Goal: Register for event/course

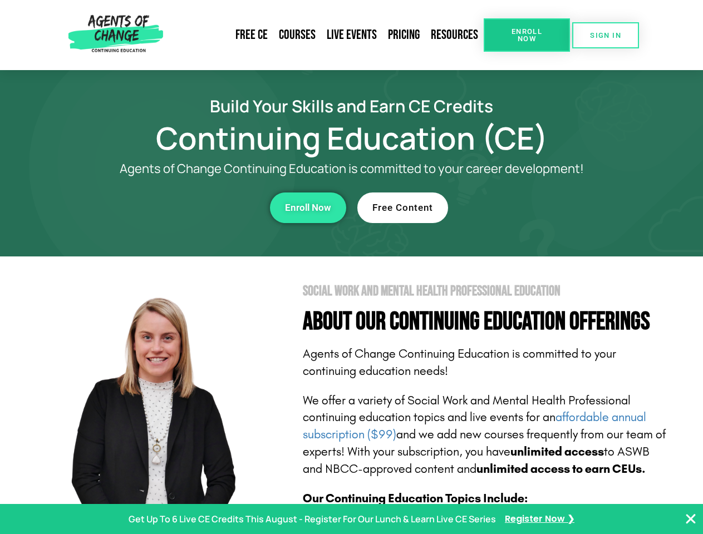
click at [351, 267] on section "Social Work and Mental Health Professional Education About Our Continuing Educa…" at bounding box center [351, 490] width 703 height 467
click at [526, 35] on span "Enroll Now" at bounding box center [526, 35] width 51 height 14
click at [606, 35] on span "SIGN IN" at bounding box center [605, 35] width 31 height 7
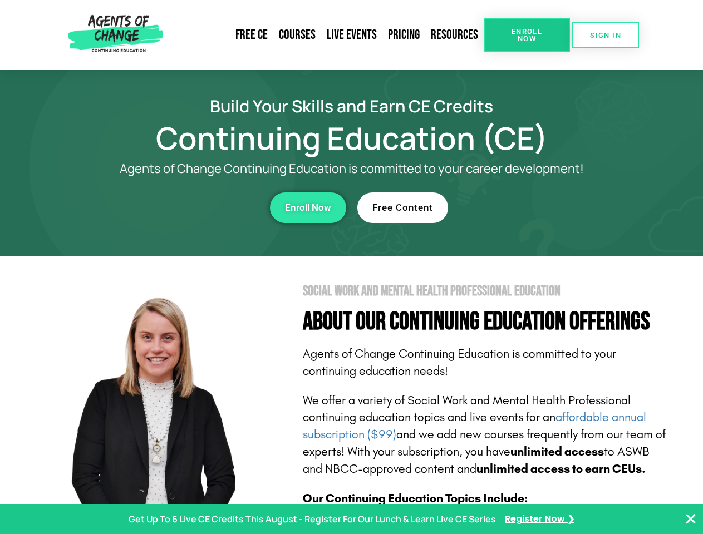
click at [193, 208] on div "Enroll Now" at bounding box center [193, 208] width 306 height 31
click at [308, 208] on span "Enroll Now" at bounding box center [308, 207] width 46 height 9
click at [510, 208] on div "Free Content" at bounding box center [510, 208] width 306 height 31
